Goal: Task Accomplishment & Management: Complete application form

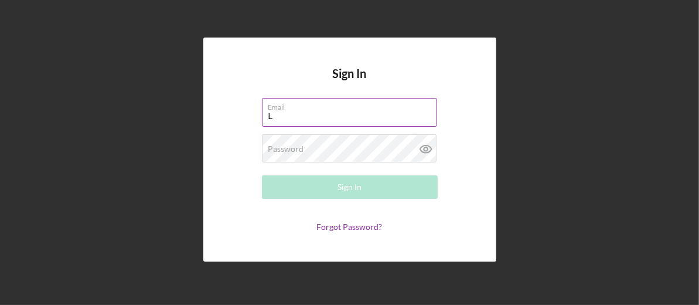
type input "[EMAIL_ADDRESS][DOMAIN_NAME]"
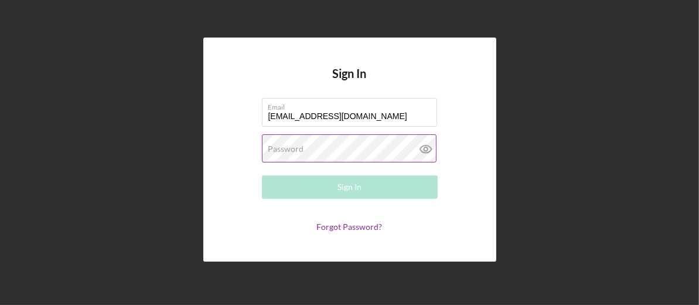
click at [288, 145] on label "Password" at bounding box center [286, 148] width 36 height 9
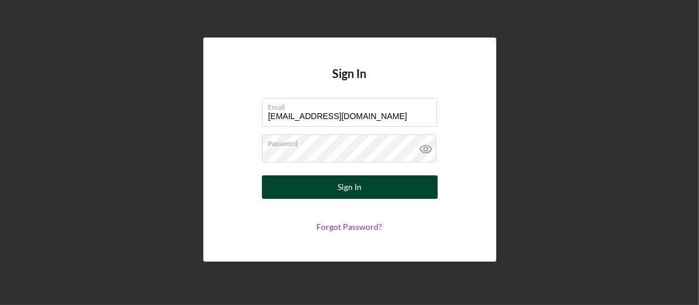
click at [341, 187] on div "Sign In" at bounding box center [349, 186] width 24 height 23
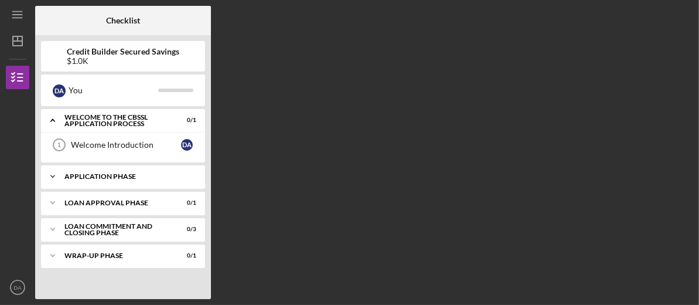
click at [134, 170] on div "Icon/Expander Application Phase 0 / 10" at bounding box center [123, 176] width 164 height 23
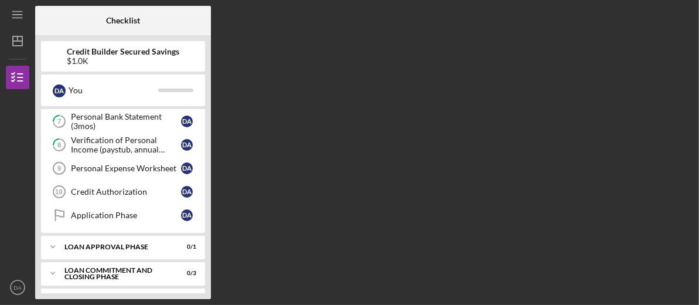
scroll to position [216, 0]
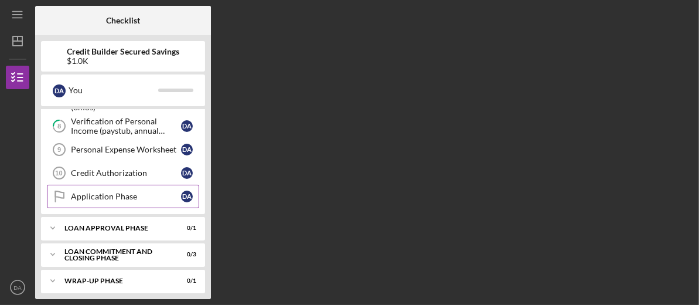
click at [129, 192] on div "Application Phase" at bounding box center [126, 196] width 110 height 9
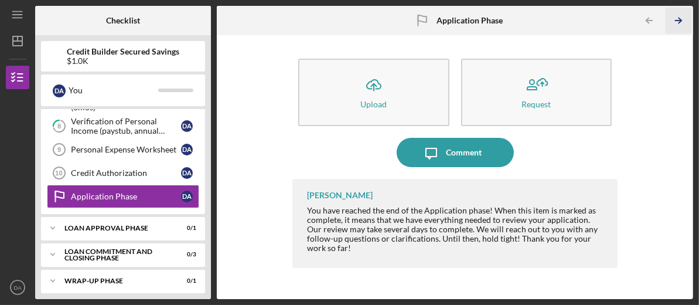
click at [678, 21] on icon "Icon/Table Pagination Arrow" at bounding box center [678, 21] width 26 height 26
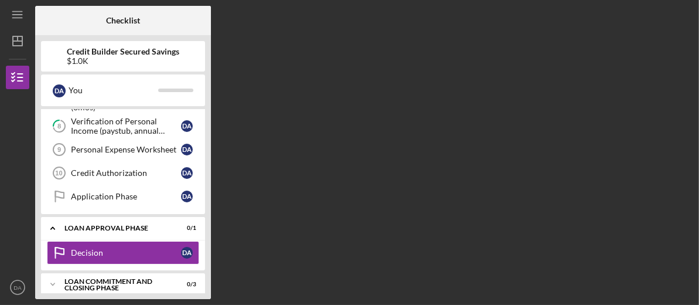
scroll to position [245, 0]
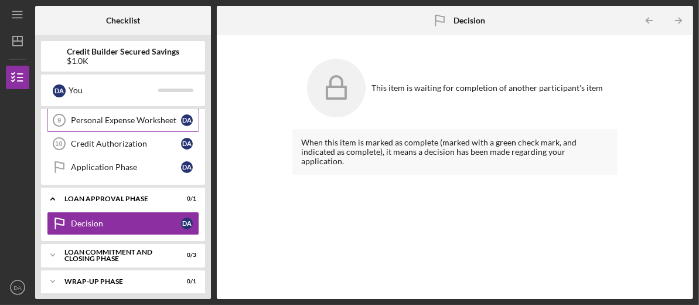
click at [135, 116] on div "Personal Expense Worksheet" at bounding box center [126, 119] width 110 height 9
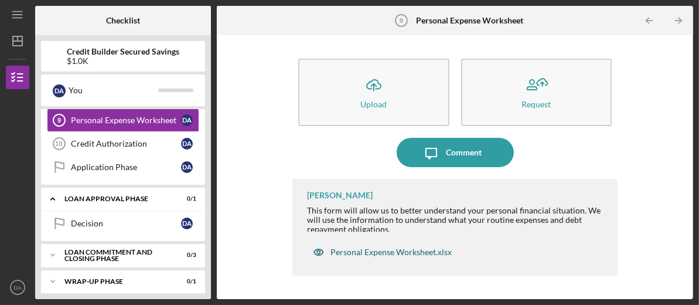
click at [375, 248] on div "Personal Expense Worksheet.xlsx" at bounding box center [390, 251] width 121 height 9
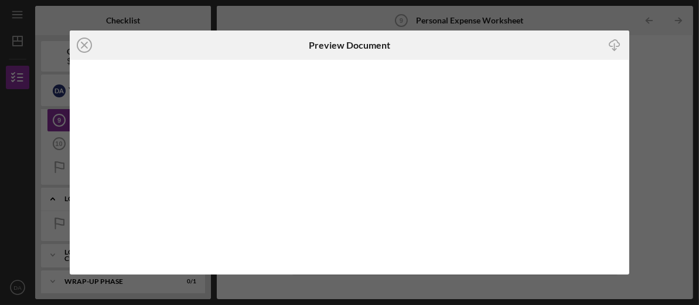
click at [610, 45] on icon "Icon/Download" at bounding box center [614, 45] width 26 height 26
click at [612, 45] on icon "Icon/Download" at bounding box center [614, 45] width 26 height 26
click at [88, 42] on icon "Icon/Close" at bounding box center [84, 44] width 29 height 29
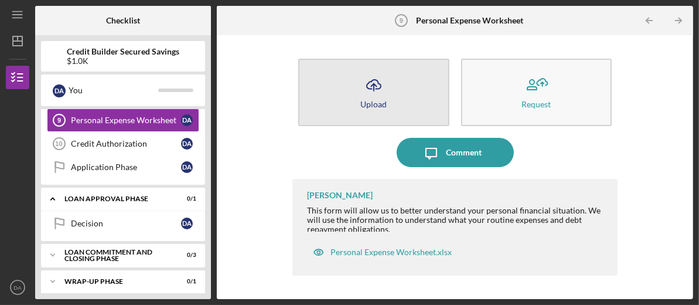
click at [339, 92] on button "Icon/Upload Upload" at bounding box center [373, 92] width 151 height 67
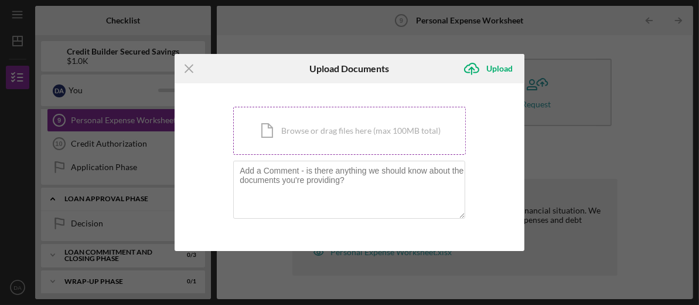
click at [318, 128] on div "Icon/Document Browse or drag files here (max 100MB total) Tap to choose files o…" at bounding box center [349, 131] width 233 height 48
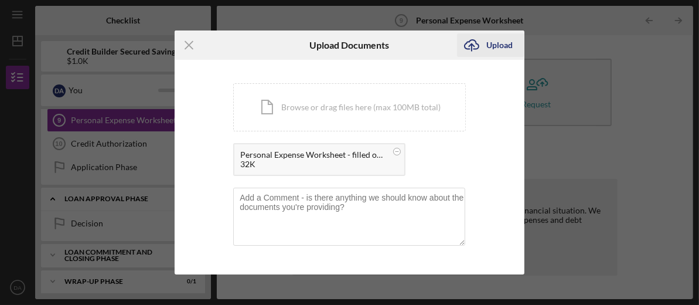
click at [493, 45] on div "Upload" at bounding box center [499, 44] width 26 height 23
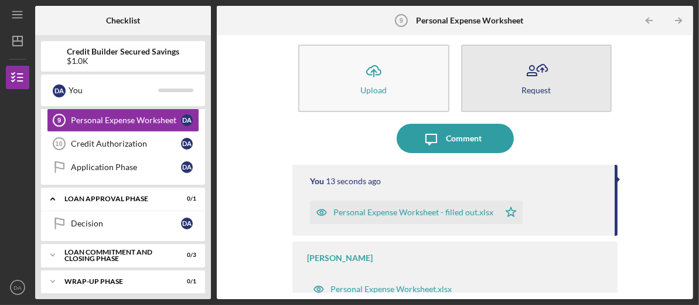
scroll to position [21, 0]
